Goal: Obtain resource: Obtain resource

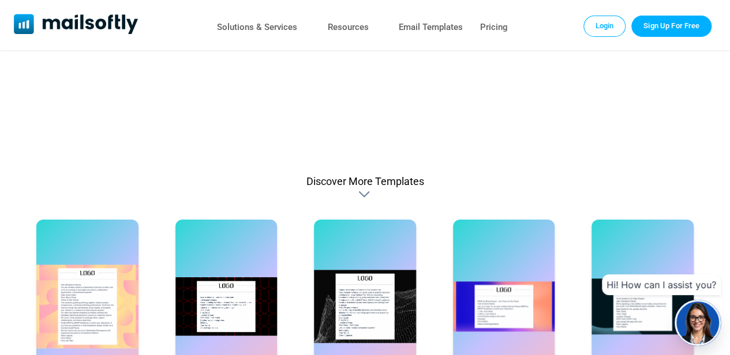
scroll to position [635, 0]
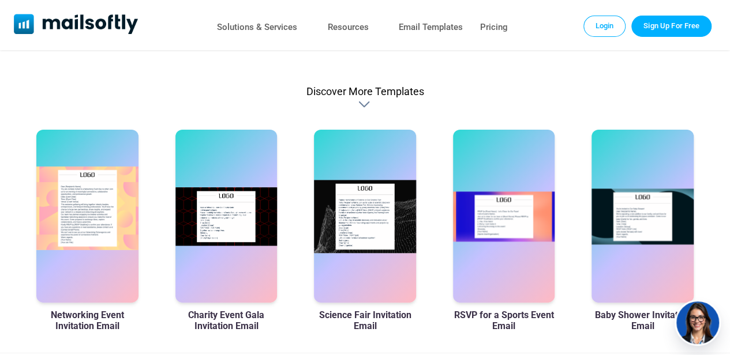
click at [110, 211] on div at bounding box center [87, 216] width 102 height 173
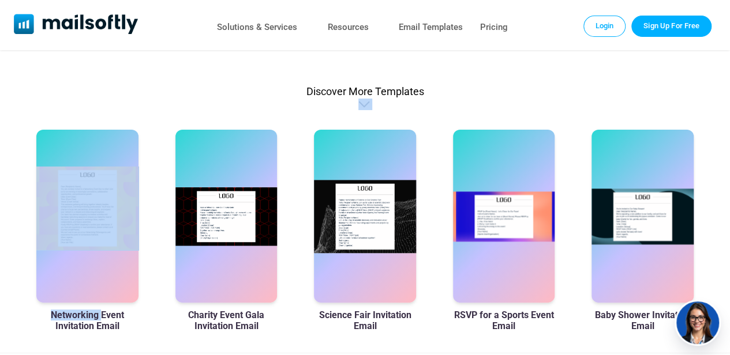
click at [110, 211] on div at bounding box center [87, 216] width 102 height 173
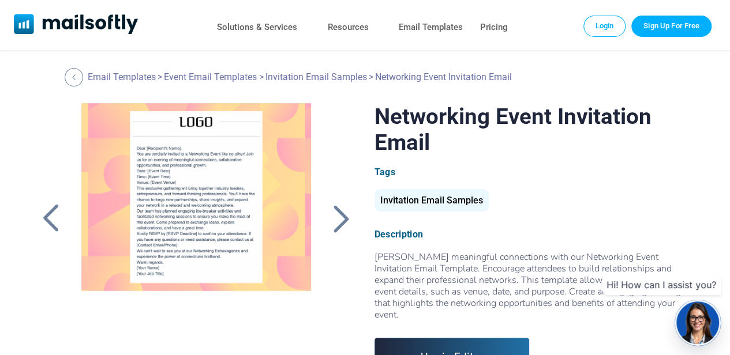
click at [222, 189] on div at bounding box center [197, 247] width 256 height 289
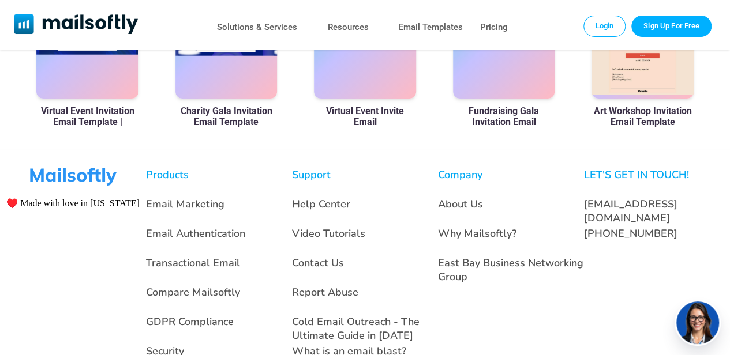
scroll to position [882, 0]
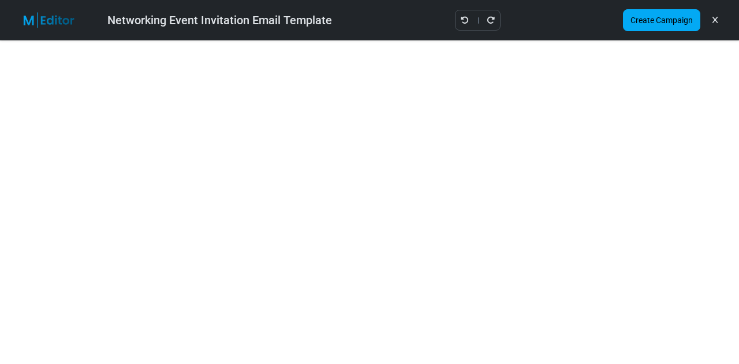
click at [714, 20] on icon at bounding box center [714, 20] width 5 height 1
